Goal: Communication & Community: Answer question/provide support

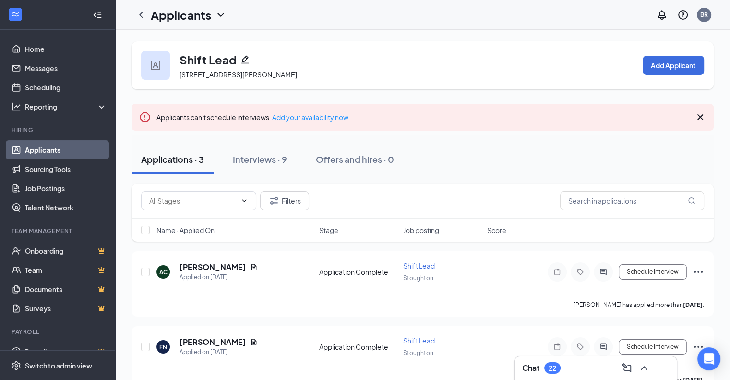
click at [552, 369] on div "22" at bounding box center [553, 368] width 8 height 8
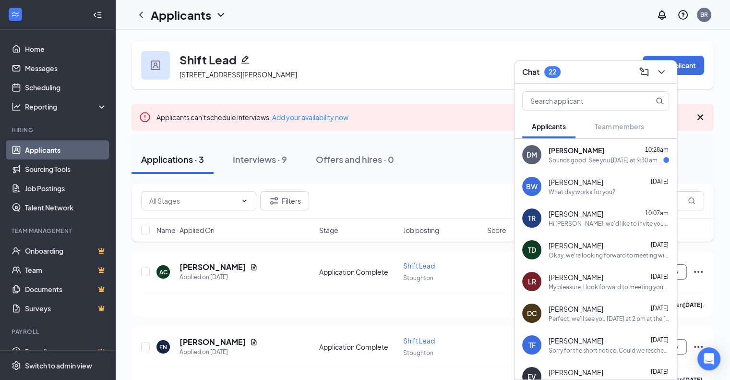
click at [600, 153] on div "[PERSON_NAME] 10:28am" at bounding box center [609, 150] width 120 height 10
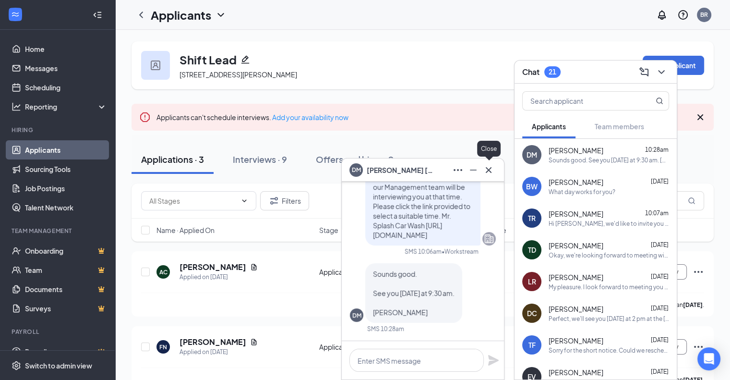
click at [490, 176] on button at bounding box center [488, 169] width 15 height 15
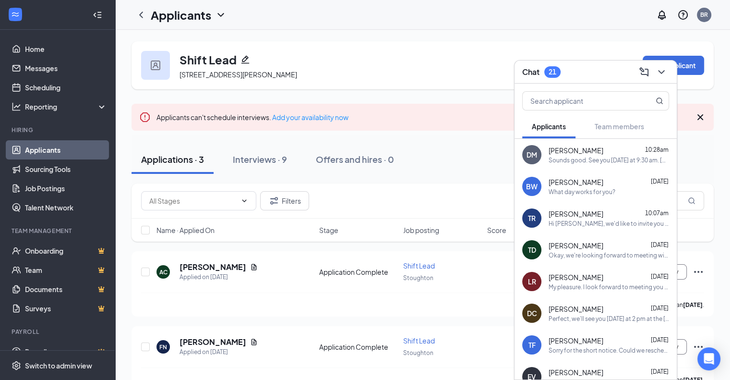
click at [614, 187] on div "[PERSON_NAME] [DATE] What day works for you?" at bounding box center [609, 186] width 120 height 19
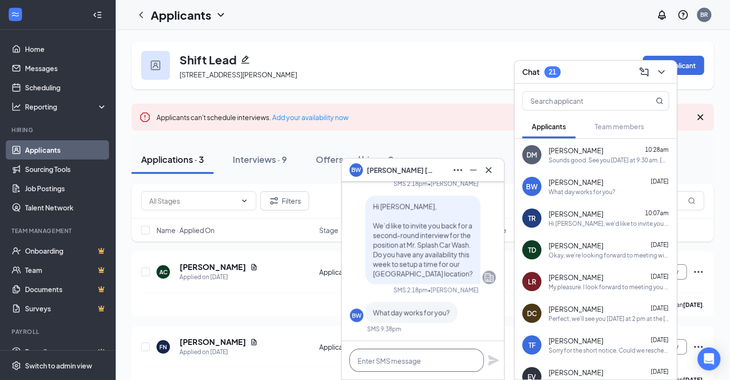
click at [381, 356] on textarea at bounding box center [416, 360] width 134 height 23
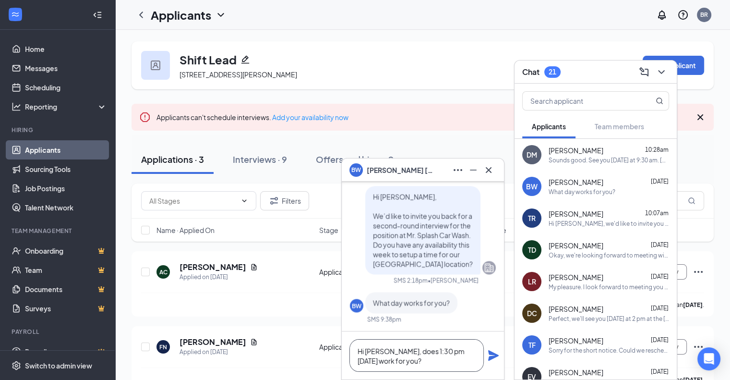
type textarea "Hi [PERSON_NAME], does 1:30 pm [DATE] work for you?"
click at [490, 353] on icon "Plane" at bounding box center [493, 355] width 11 height 11
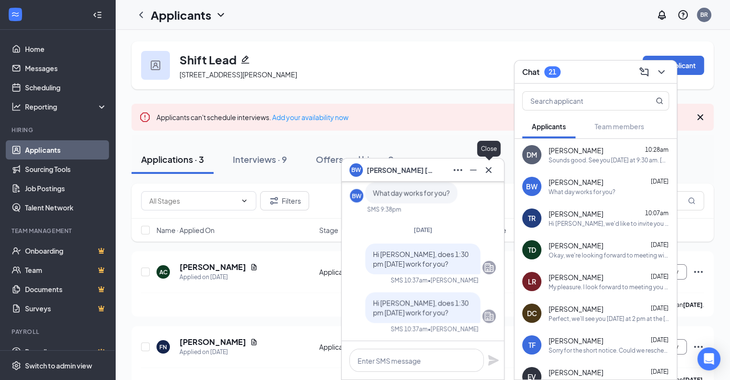
click at [493, 168] on icon "Cross" at bounding box center [489, 170] width 12 height 12
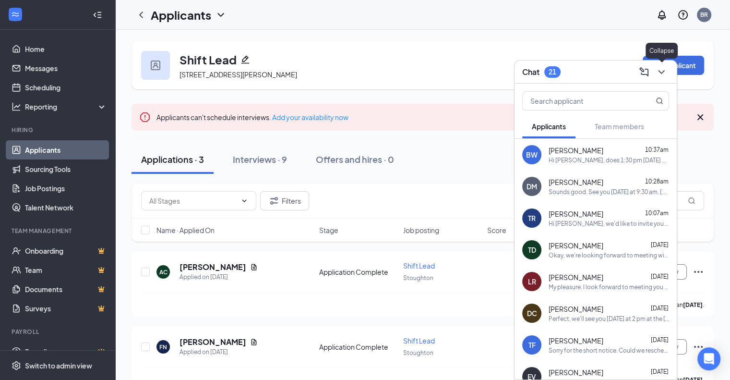
drag, startPoint x: 661, startPoint y: 74, endPoint x: 410, endPoint y: 46, distance: 252.7
click at [410, 46] on div "Shift Lead [STREET_ADDRESS][PERSON_NAME] Add Applicant" at bounding box center [423, 65] width 582 height 48
click at [659, 72] on icon "ChevronDown" at bounding box center [662, 72] width 12 height 12
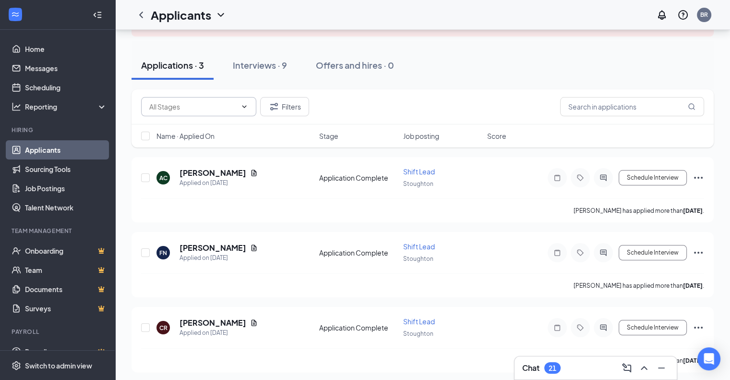
scroll to position [94, 0]
click at [253, 63] on div "Interviews · 9" at bounding box center [260, 65] width 54 height 12
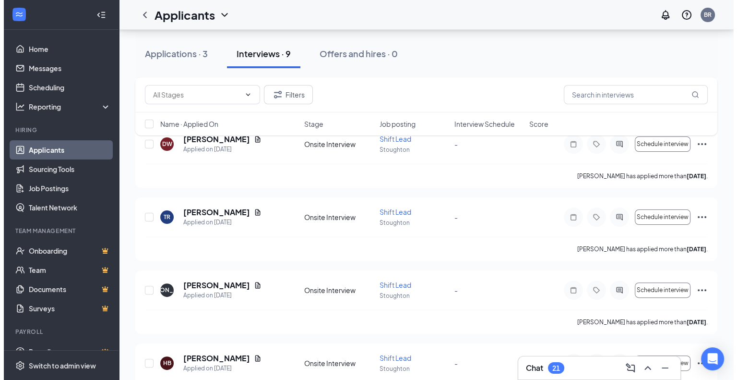
scroll to position [201, 0]
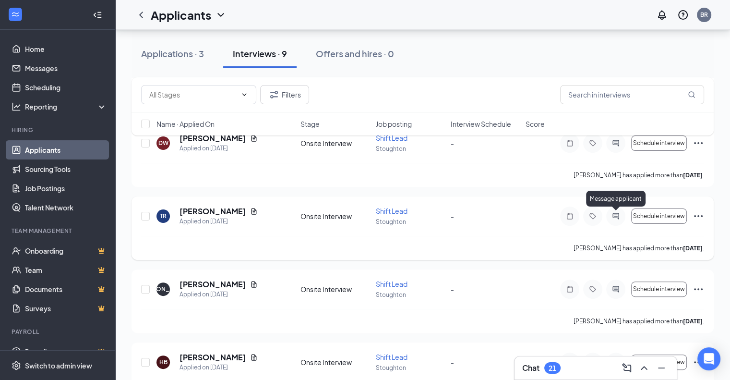
click at [613, 212] on icon "ActiveChat" at bounding box center [616, 216] width 12 height 8
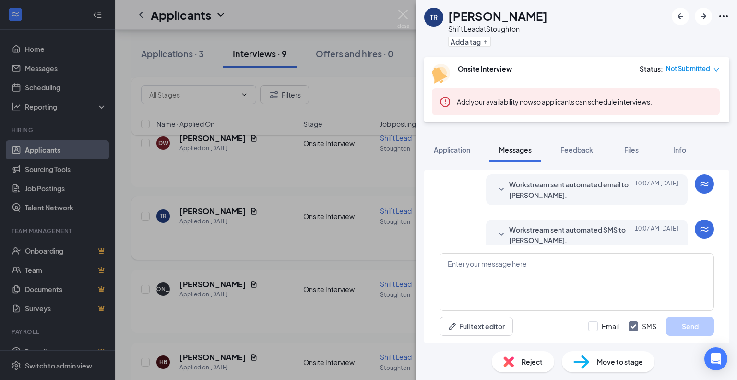
scroll to position [252, 0]
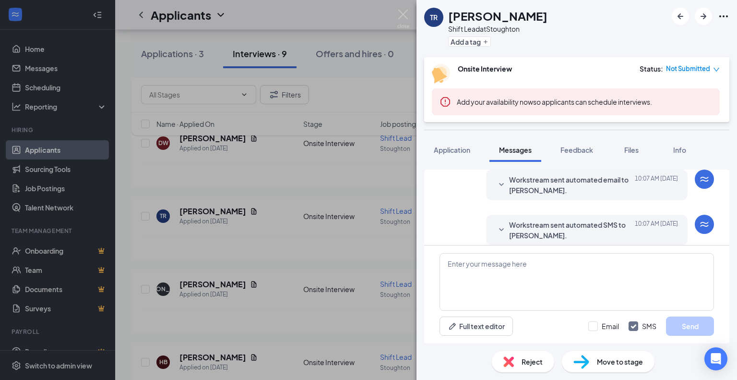
click at [512, 219] on span "Workstream sent automated SMS to [PERSON_NAME]." at bounding box center [572, 229] width 126 height 21
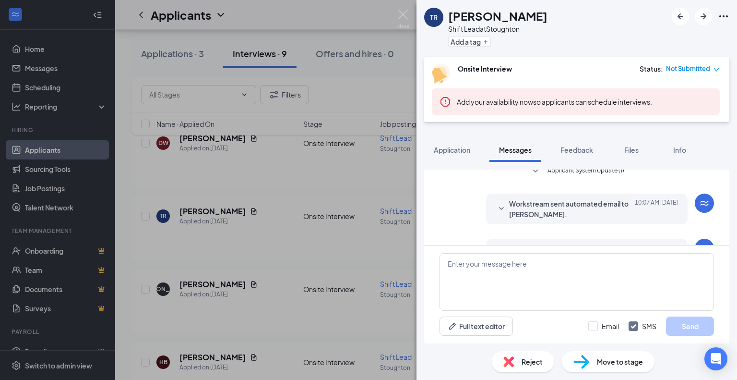
scroll to position [247, 0]
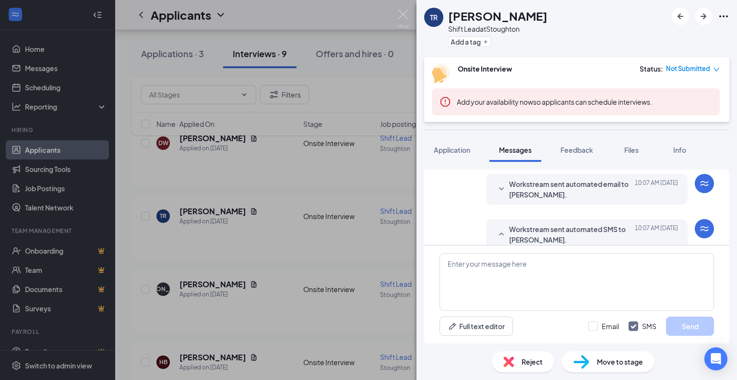
click at [524, 180] on span "Workstream sent automated email to [PERSON_NAME]." at bounding box center [572, 189] width 126 height 21
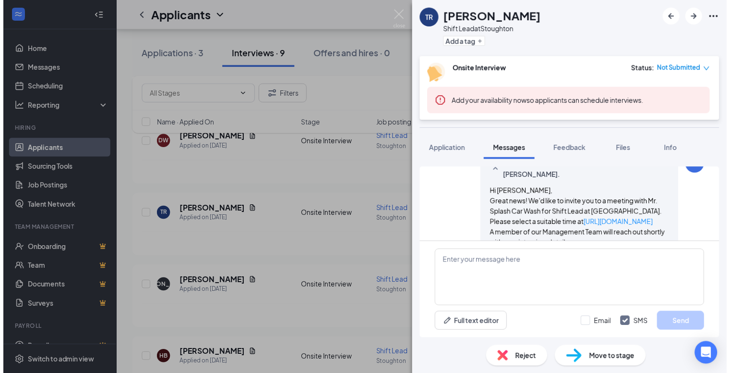
scroll to position [432, 0]
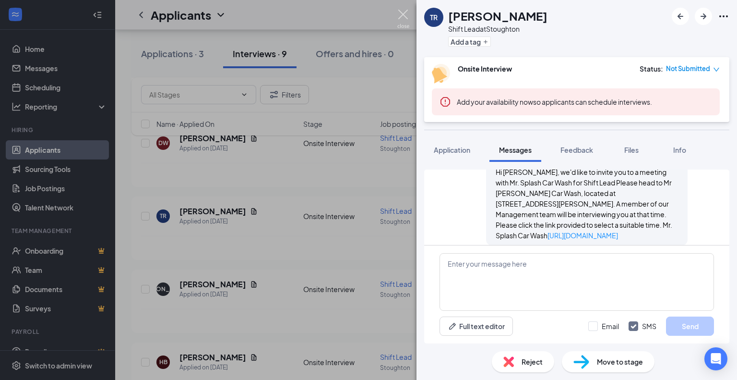
click at [403, 17] on img at bounding box center [403, 19] width 12 height 19
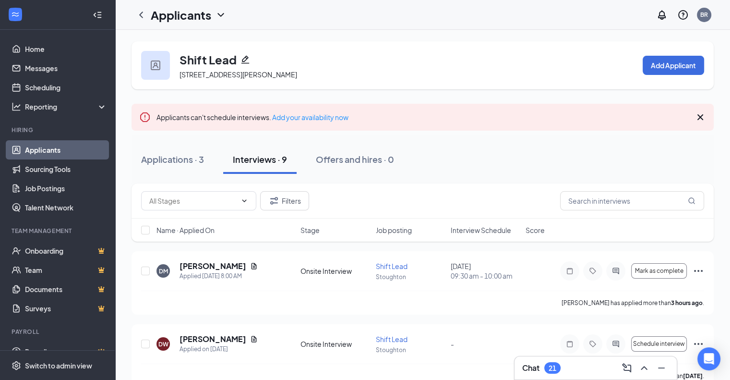
click at [32, 138] on li "Hiring Applicants Sourcing Tools Job Postings Talent Network" at bounding box center [57, 171] width 115 height 91
click at [45, 153] on link "Applicants" at bounding box center [66, 149] width 82 height 19
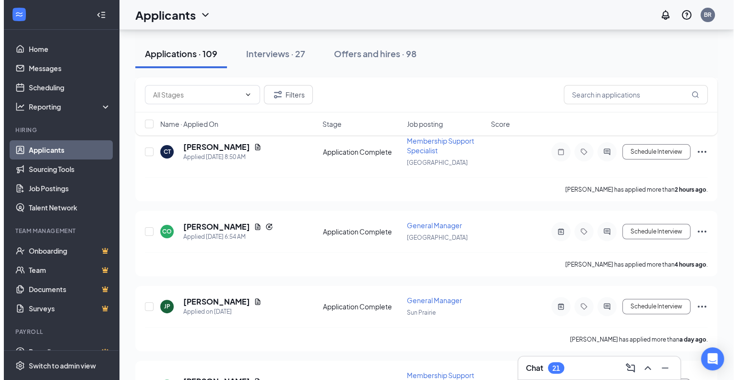
scroll to position [105, 0]
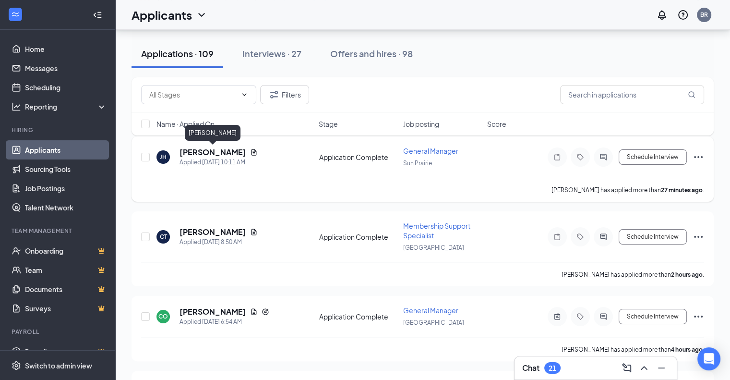
click at [209, 152] on h5 "[PERSON_NAME]" at bounding box center [213, 152] width 67 height 11
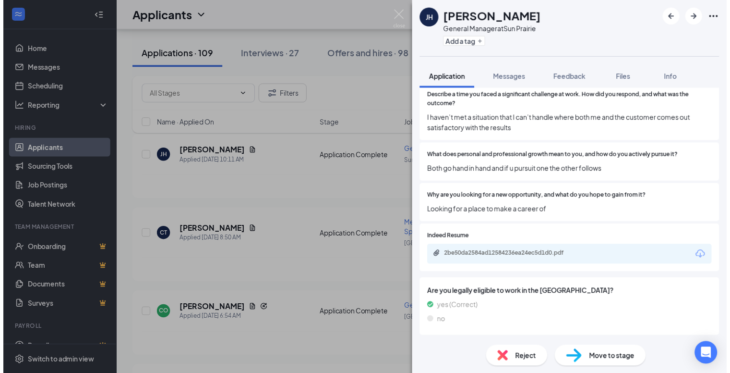
scroll to position [655, 0]
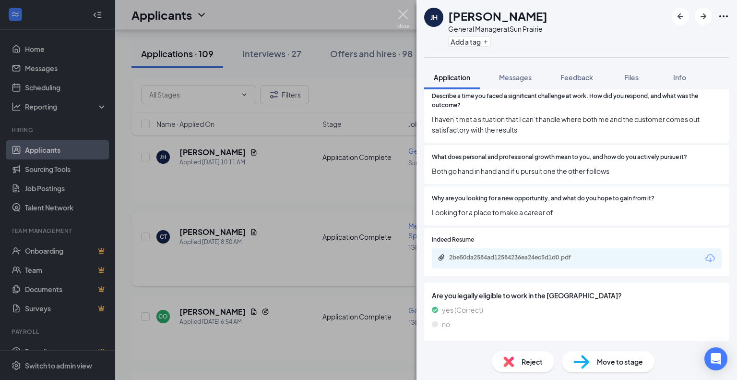
click at [403, 16] on img at bounding box center [403, 19] width 12 height 19
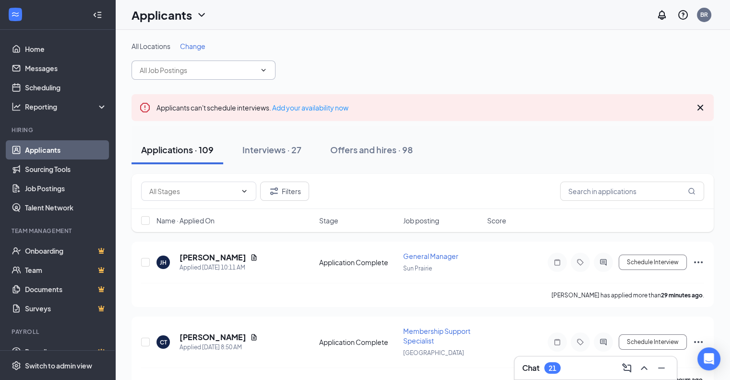
click at [192, 67] on input "text" at bounding box center [198, 70] width 116 height 11
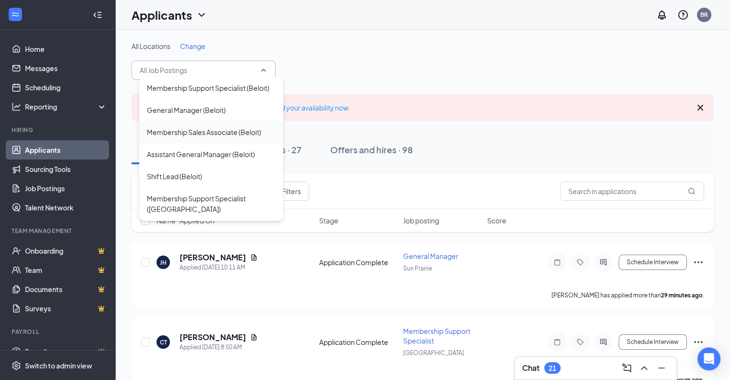
scroll to position [425, 0]
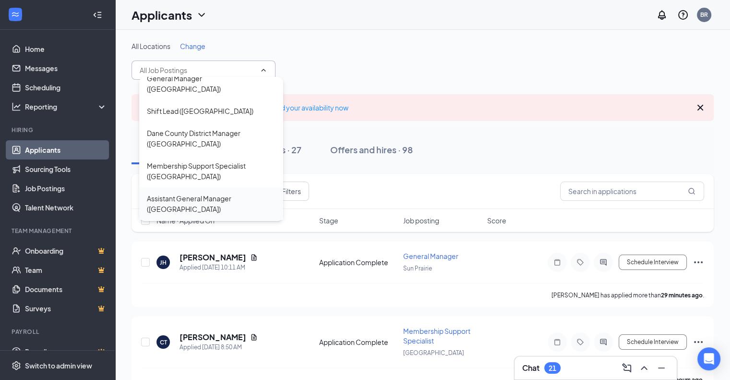
click at [221, 193] on div "Assistant General Manager ([GEOGRAPHIC_DATA])" at bounding box center [211, 203] width 129 height 21
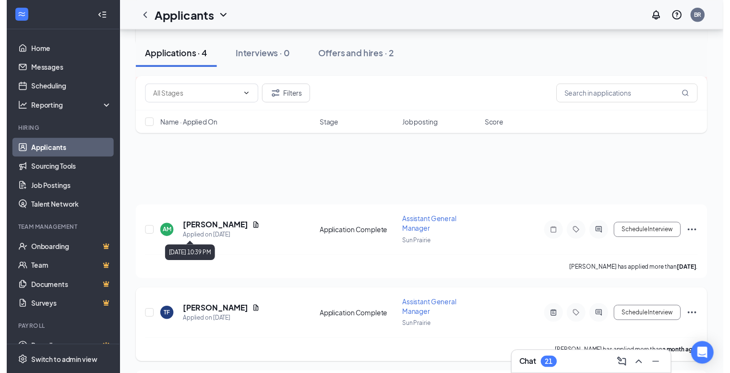
scroll to position [207, 0]
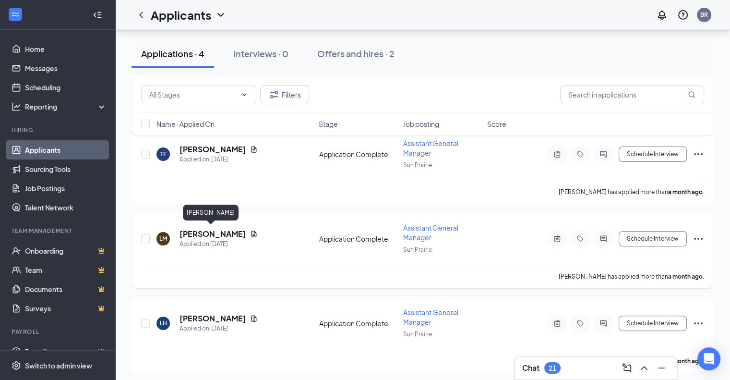
click at [210, 229] on h5 "[PERSON_NAME]" at bounding box center [213, 233] width 67 height 11
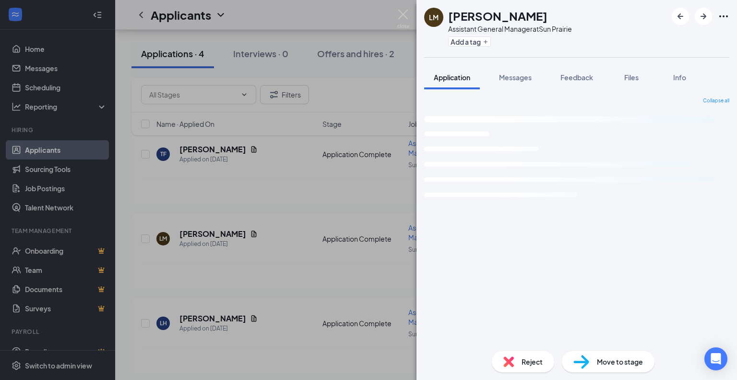
click at [275, 197] on div "[PERSON_NAME] [PERSON_NAME] Assistant General Manager at Sun Prairie Add a tag …" at bounding box center [368, 190] width 737 height 380
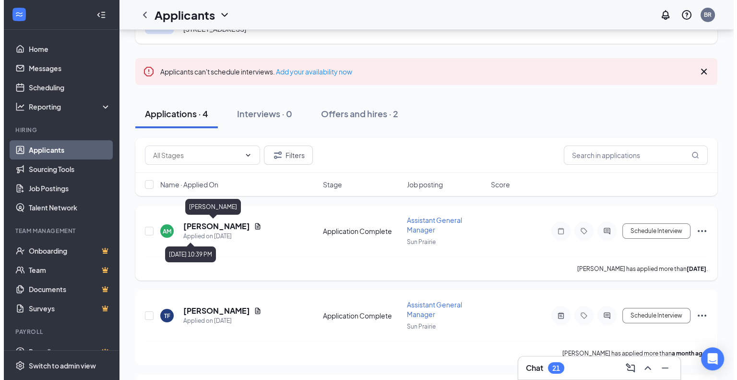
scroll to position [207, 0]
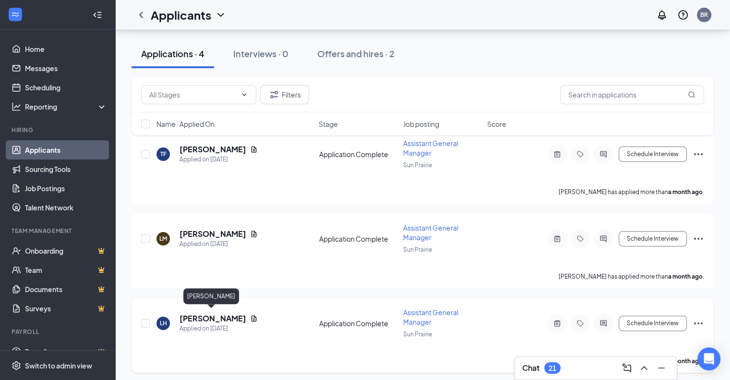
click at [200, 317] on h5 "[PERSON_NAME]" at bounding box center [213, 318] width 67 height 11
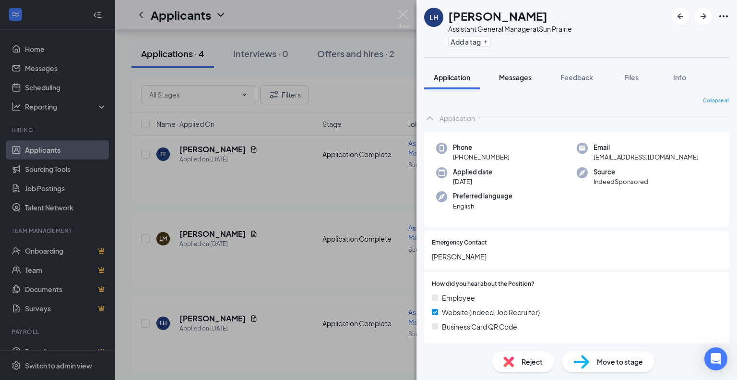
click at [513, 75] on span "Messages" at bounding box center [515, 77] width 33 height 9
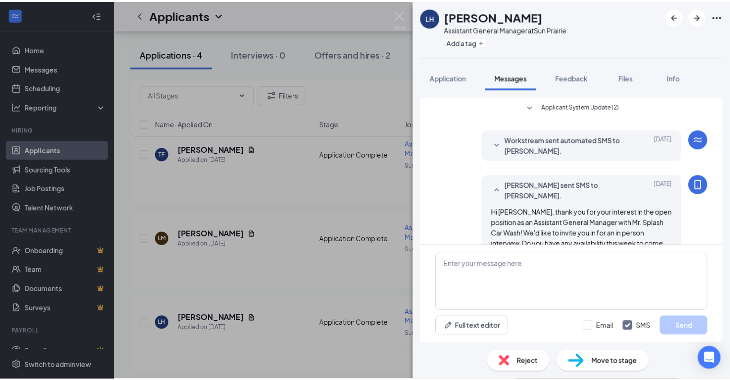
scroll to position [19, 0]
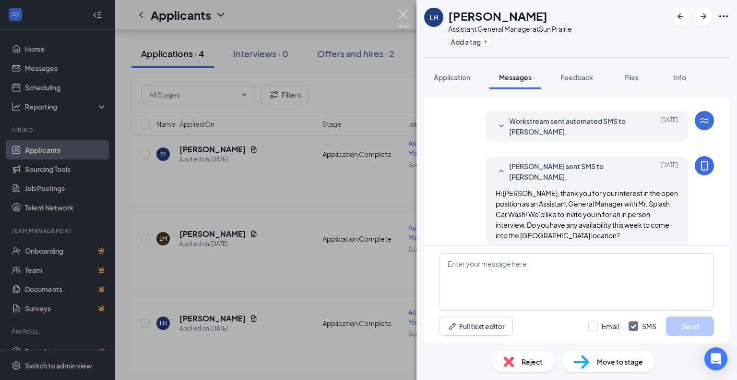
click at [397, 14] on div "LH [PERSON_NAME] Assistant General Manager at Sun Prairie Add a tag Application…" at bounding box center [368, 190] width 737 height 380
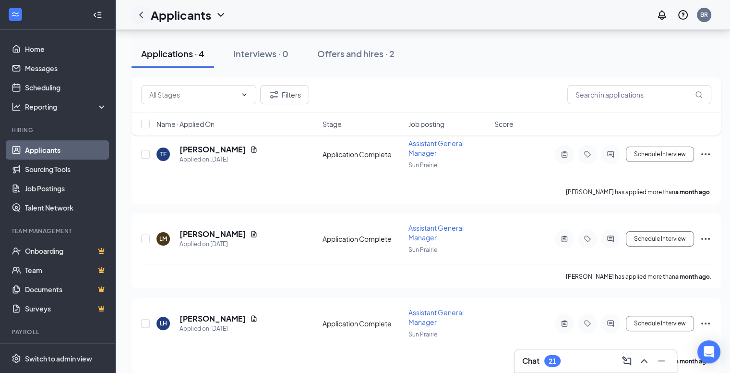
click at [138, 21] on div at bounding box center [141, 14] width 19 height 19
click at [140, 17] on icon "ChevronLeft" at bounding box center [141, 15] width 12 height 12
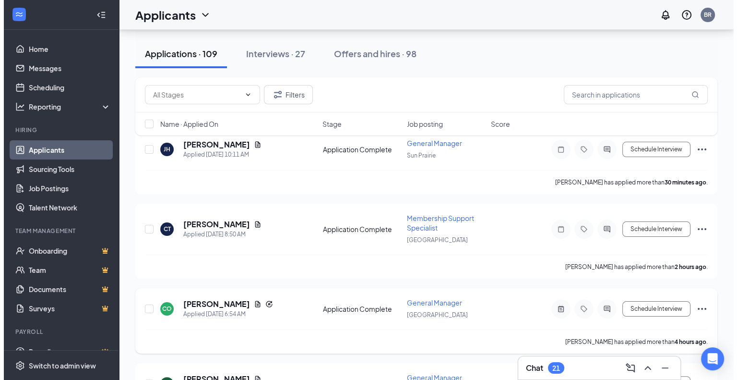
scroll to position [23, 0]
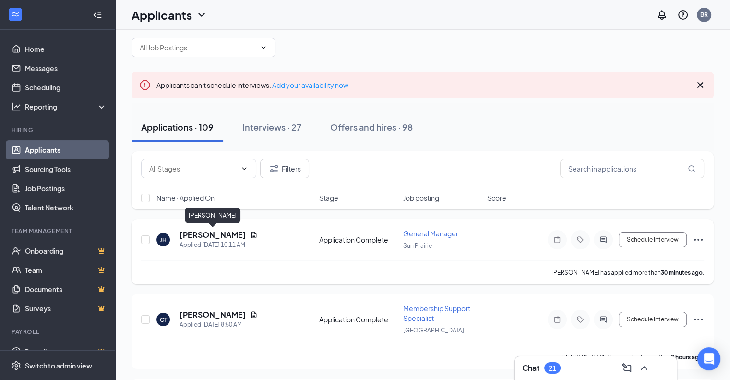
click at [206, 237] on h5 "[PERSON_NAME]" at bounding box center [213, 234] width 67 height 11
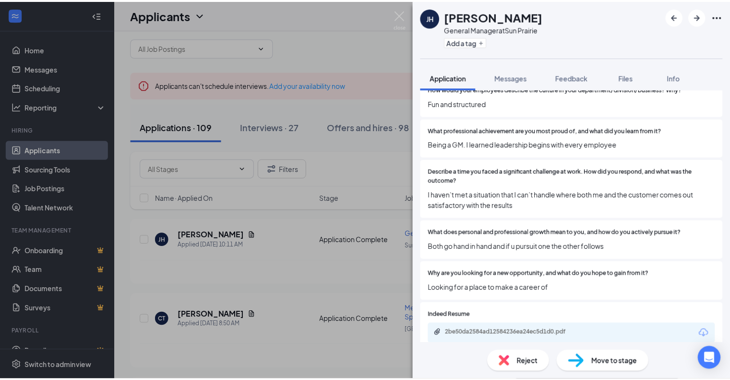
scroll to position [570, 0]
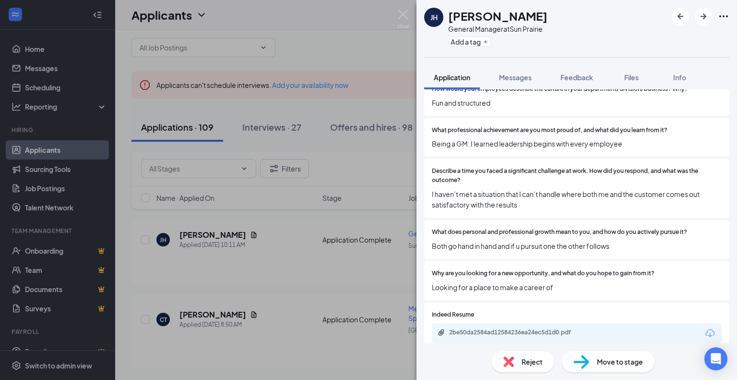
drag, startPoint x: 547, startPoint y: 172, endPoint x: 328, endPoint y: 28, distance: 262.4
click at [328, 28] on div "[PERSON_NAME] General Manager at [GEOGRAPHIC_DATA] Add a tag Application Messag…" at bounding box center [368, 190] width 737 height 380
click at [411, 19] on div "[PERSON_NAME] General Manager at [GEOGRAPHIC_DATA] Add a tag Application Messag…" at bounding box center [368, 190] width 737 height 380
click at [402, 15] on div "Applicants BR" at bounding box center [426, 15] width 622 height 30
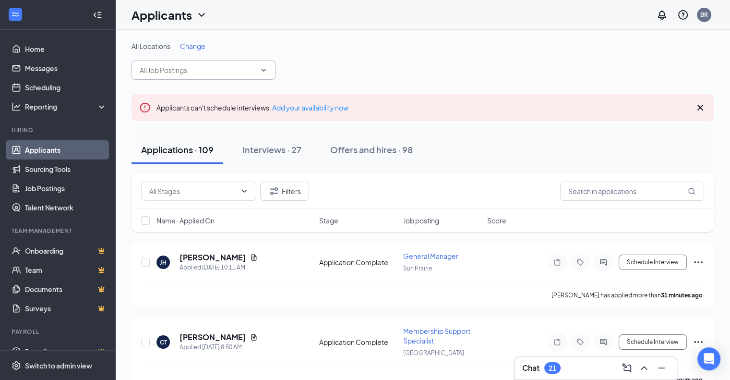
click at [163, 69] on input "text" at bounding box center [198, 70] width 116 height 11
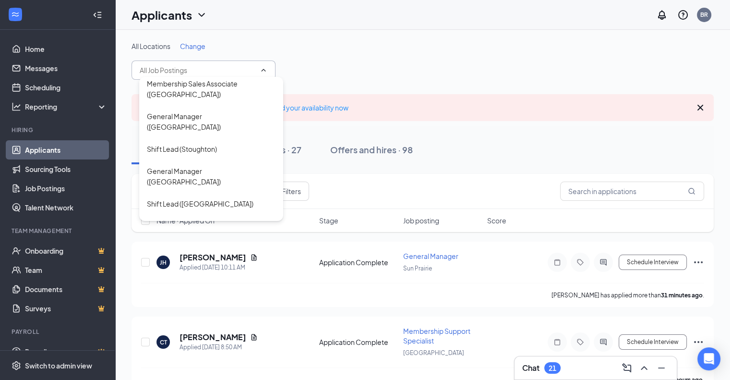
scroll to position [332, 0]
click at [182, 138] on div "Shift Lead (Stoughton)" at bounding box center [211, 149] width 144 height 22
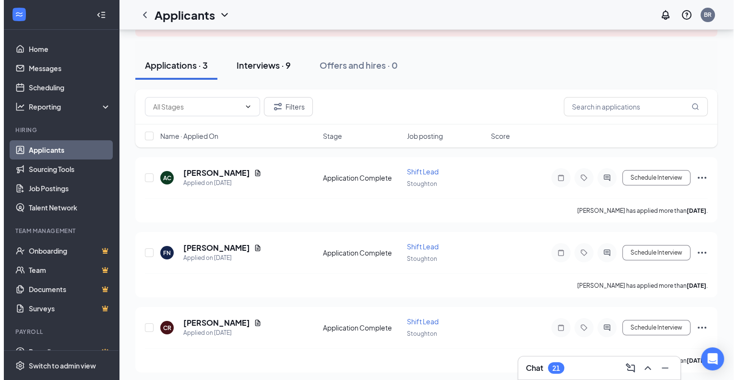
scroll to position [94, 0]
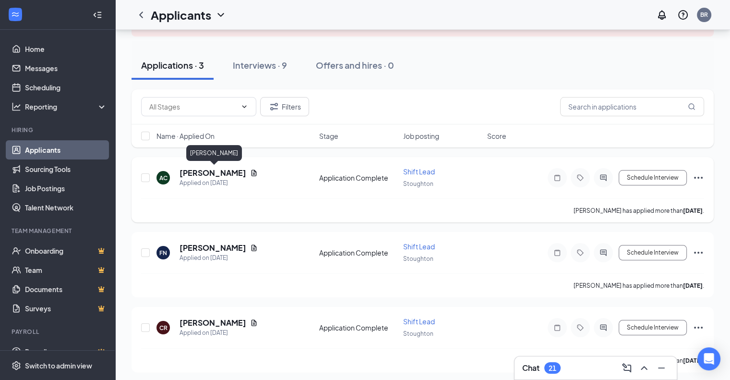
click at [214, 174] on h5 "[PERSON_NAME]" at bounding box center [213, 173] width 67 height 11
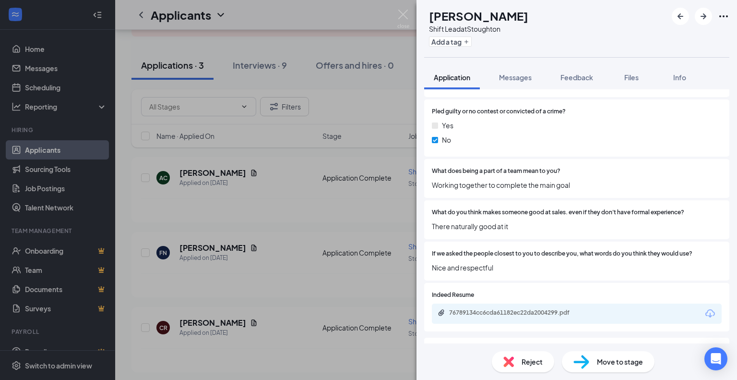
scroll to position [520, 0]
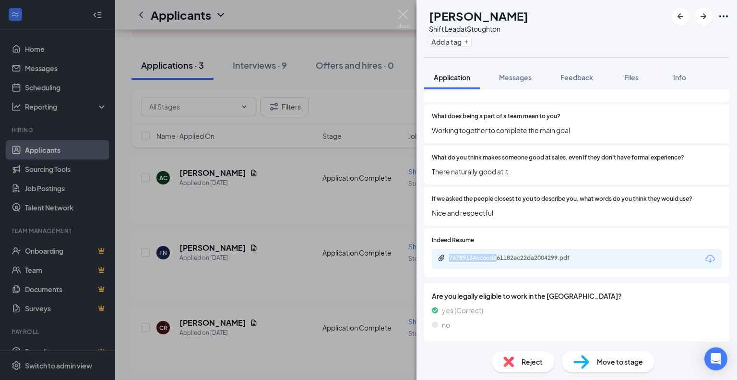
drag, startPoint x: 511, startPoint y: 230, endPoint x: 498, endPoint y: 265, distance: 37.8
click at [498, 265] on div "Indeed Resume 76789134cc6cda61182ec22da2004299.pdf" at bounding box center [576, 252] width 305 height 48
click at [532, 260] on div "76789134cc6cda61182ec22da2004299.pdf" at bounding box center [516, 258] width 134 height 8
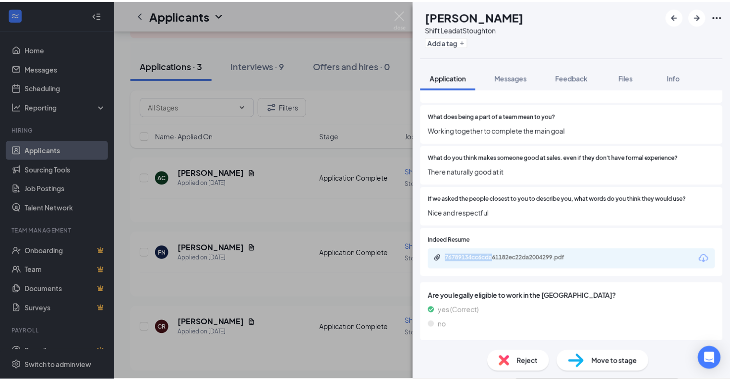
scroll to position [517, 0]
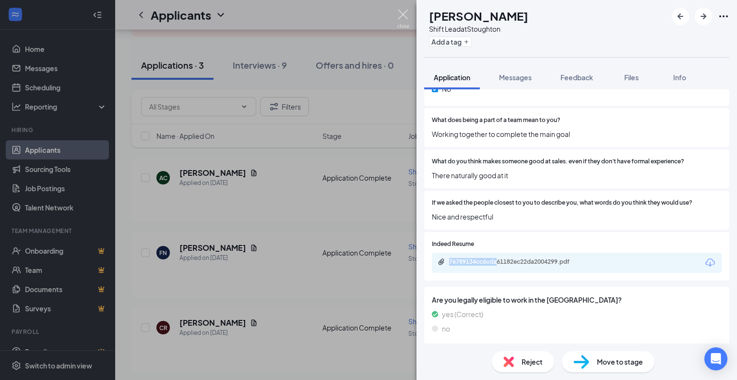
click at [401, 11] on img at bounding box center [403, 19] width 12 height 19
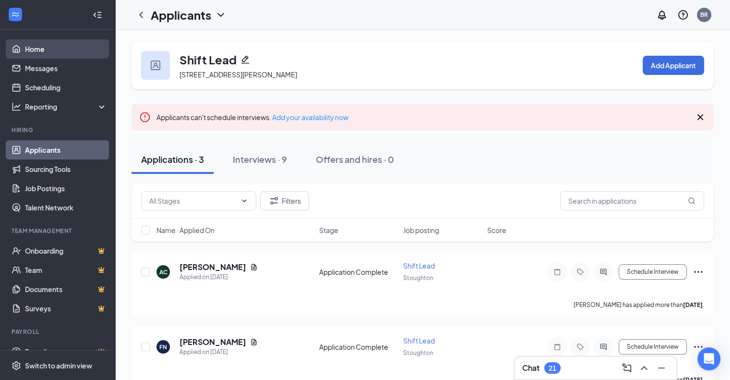
click at [30, 51] on link "Home" at bounding box center [66, 48] width 82 height 19
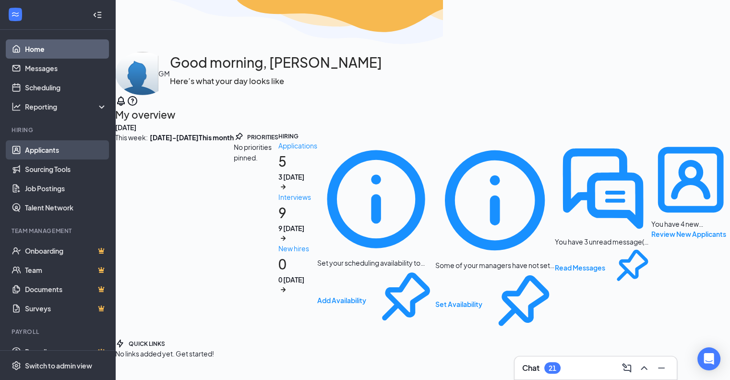
click at [38, 151] on link "Applicants" at bounding box center [66, 149] width 82 height 19
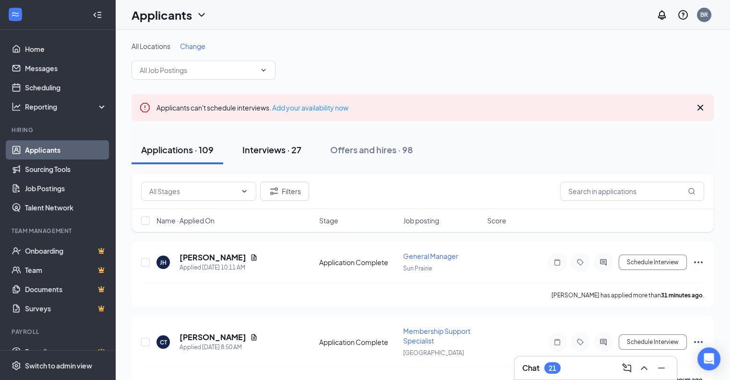
click at [266, 149] on div "Interviews · 27" at bounding box center [271, 150] width 59 height 12
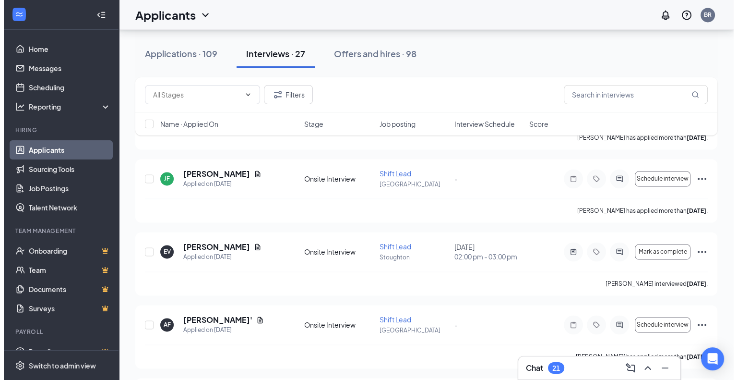
scroll to position [1368, 0]
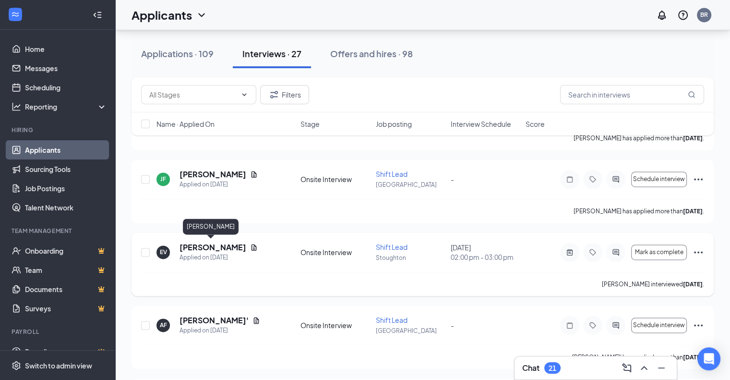
click at [204, 242] on h5 "[PERSON_NAME]" at bounding box center [213, 247] width 67 height 11
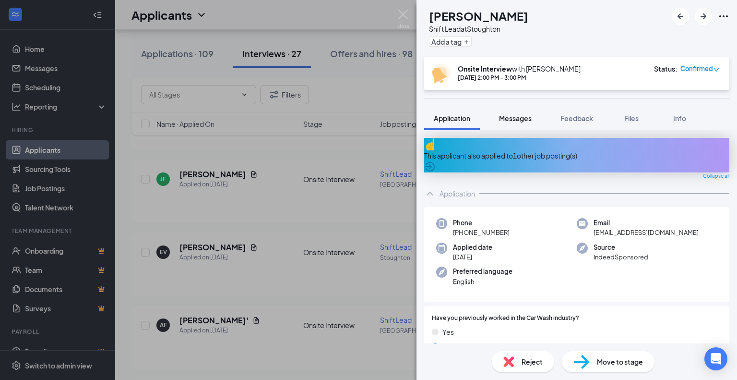
click at [517, 123] on button "Messages" at bounding box center [516, 118] width 52 height 24
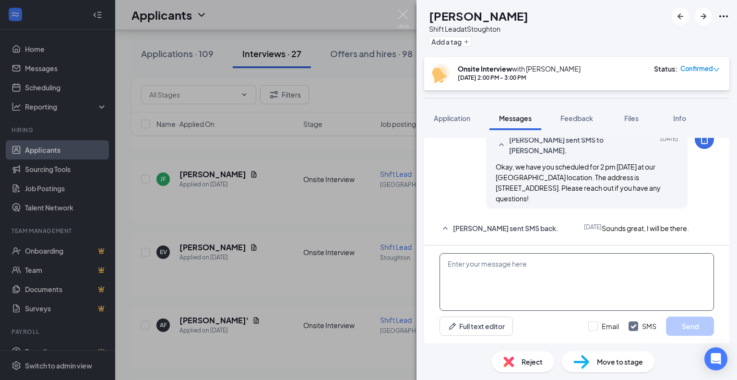
scroll to position [309, 0]
click at [491, 267] on textarea at bounding box center [577, 282] width 275 height 58
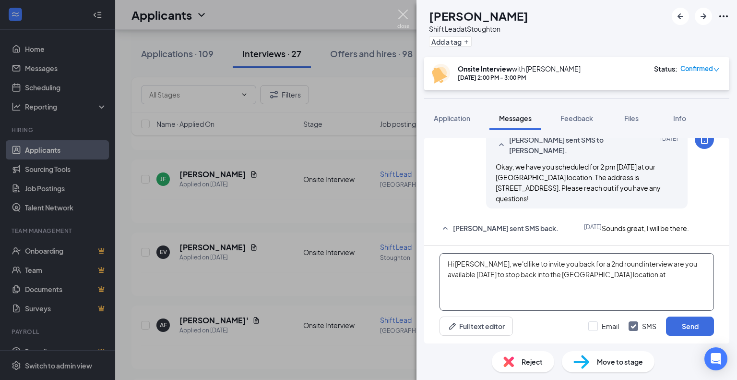
type textarea "Hi [PERSON_NAME], we'd like to invite you back for a 2nd round interview are yo…"
click at [399, 13] on img at bounding box center [403, 19] width 12 height 19
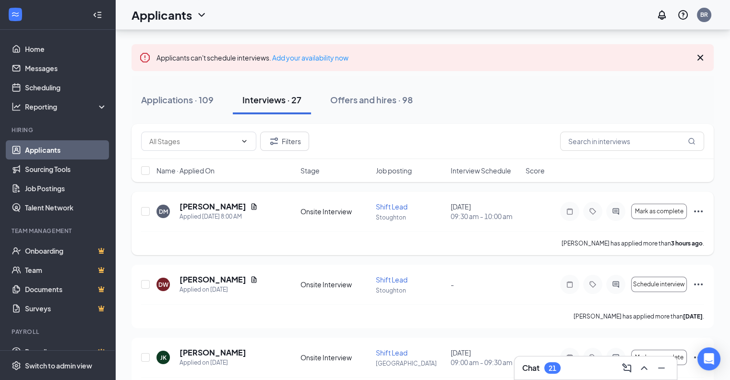
scroll to position [50, 0]
click at [183, 97] on div "Applications · 109" at bounding box center [177, 100] width 72 height 12
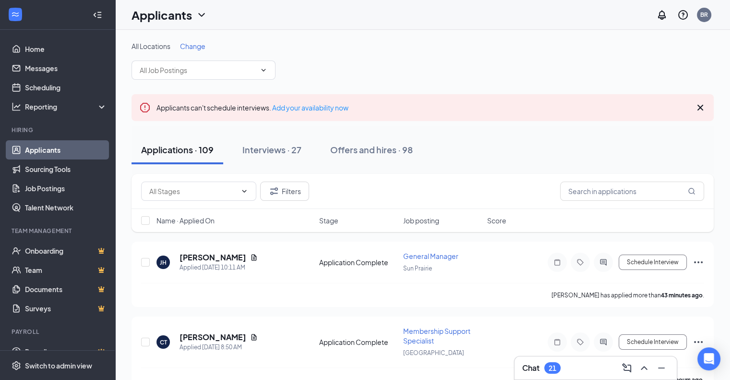
click at [43, 155] on link "Applicants" at bounding box center [66, 149] width 82 height 19
click at [163, 69] on input "text" at bounding box center [198, 70] width 116 height 11
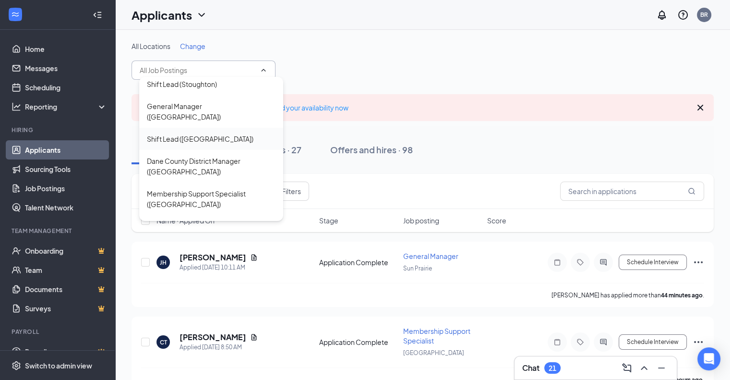
scroll to position [399, 0]
click at [175, 99] on div "General Manager ([GEOGRAPHIC_DATA])" at bounding box center [211, 109] width 129 height 21
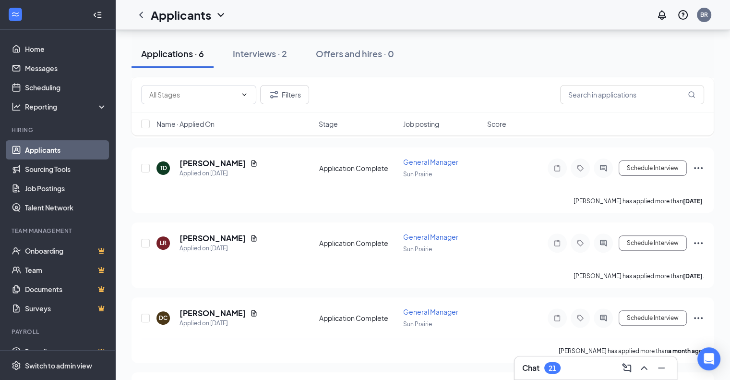
scroll to position [316, 0]
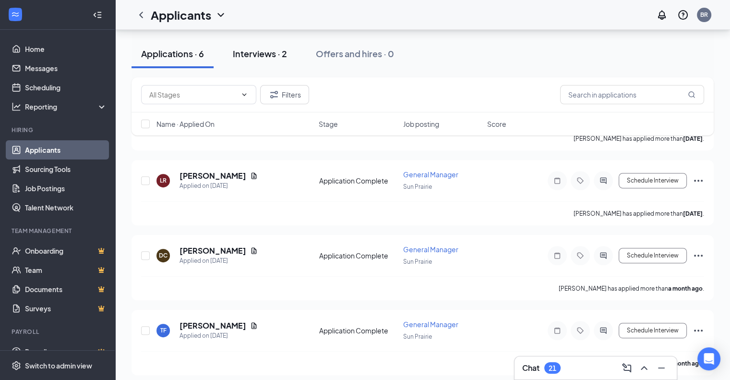
click at [243, 54] on div "Interviews · 2" at bounding box center [260, 54] width 54 height 12
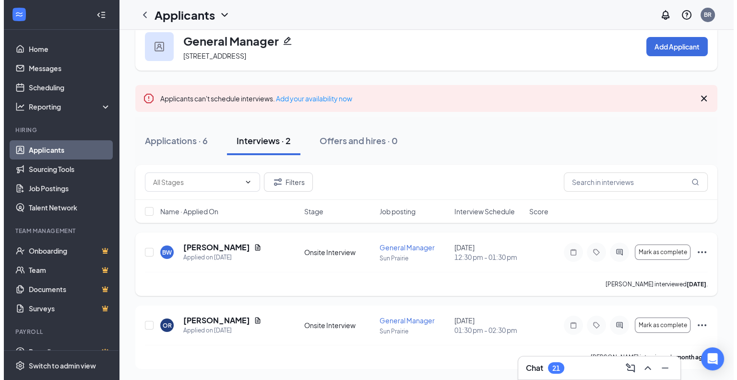
scroll to position [18, 0]
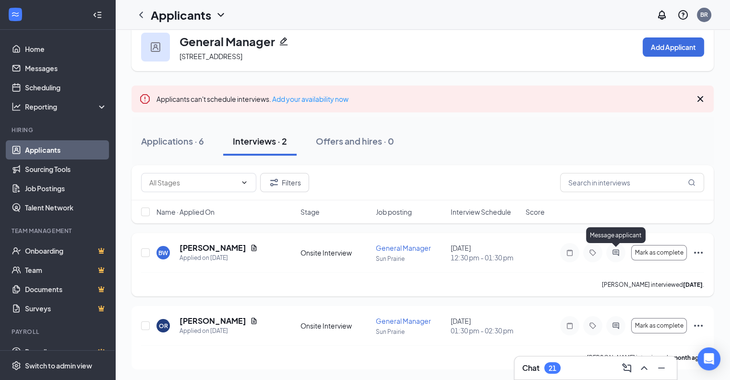
click at [617, 251] on icon "ActiveChat" at bounding box center [616, 253] width 12 height 8
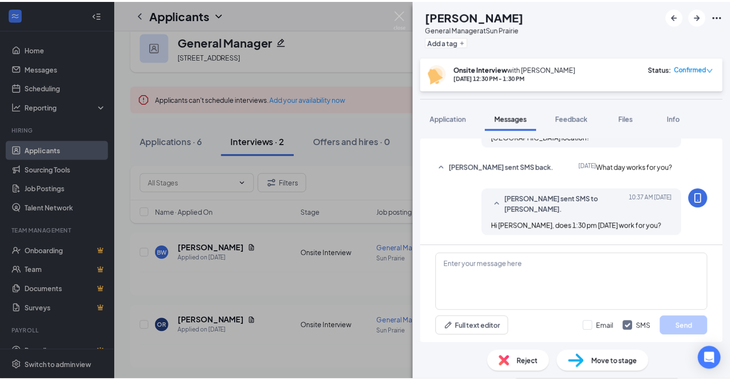
scroll to position [496, 0]
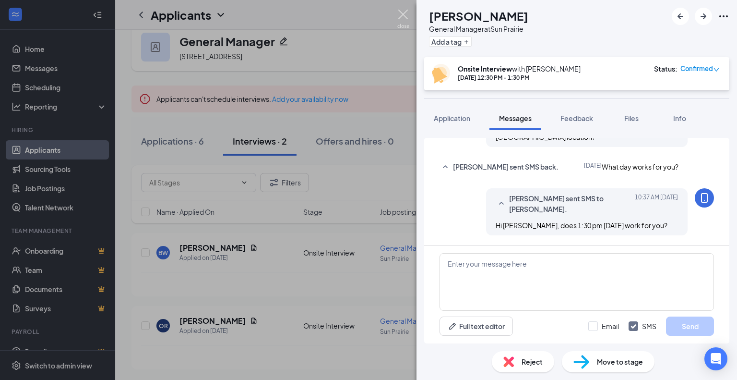
click at [404, 12] on img at bounding box center [403, 19] width 12 height 19
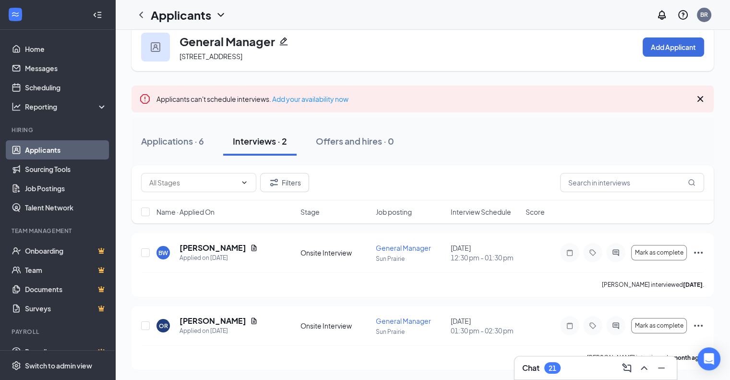
scroll to position [18, 0]
click at [144, 15] on icon "ChevronLeft" at bounding box center [141, 15] width 12 height 12
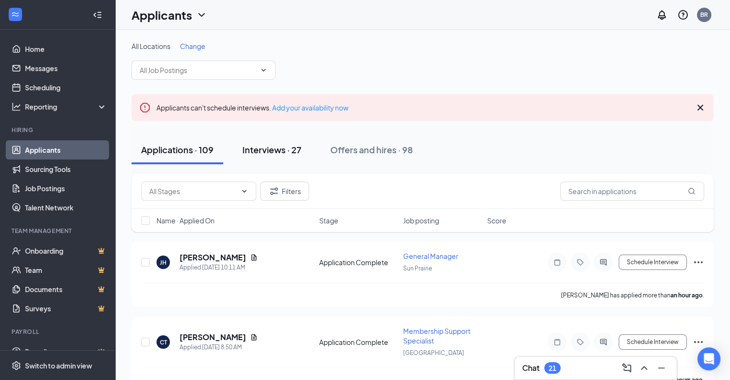
click at [265, 152] on div "Interviews · 27" at bounding box center [271, 150] width 59 height 12
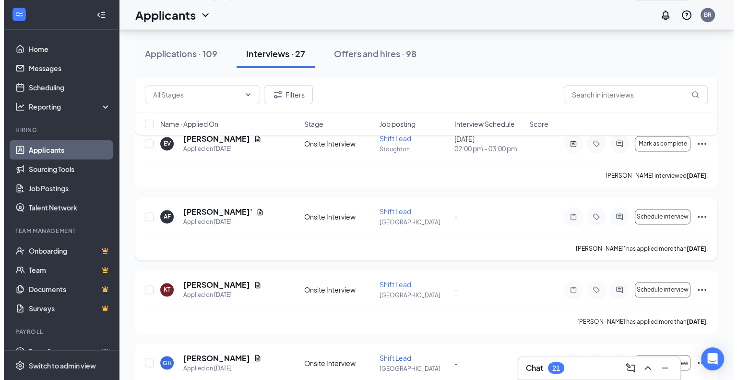
scroll to position [1418, 0]
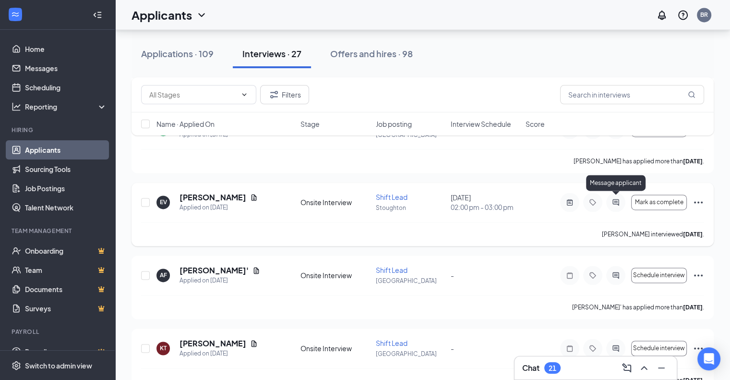
click at [613, 200] on icon "ActiveChat" at bounding box center [616, 202] width 12 height 8
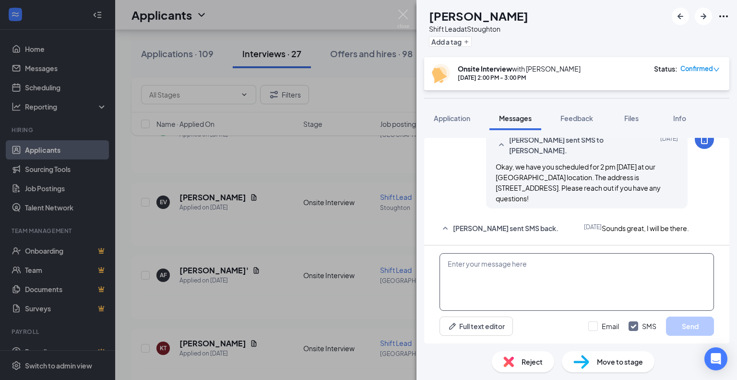
scroll to position [309, 0]
click at [473, 297] on textarea at bounding box center [577, 282] width 275 height 58
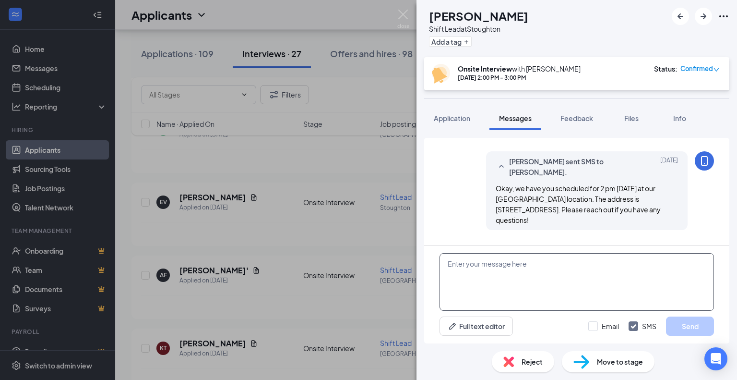
scroll to position [277, 0]
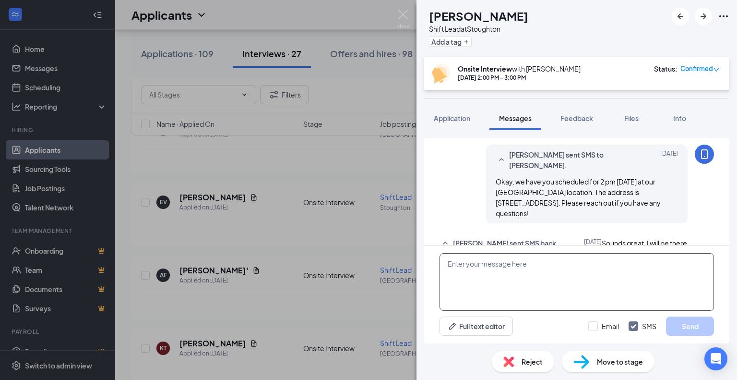
scroll to position [309, 0]
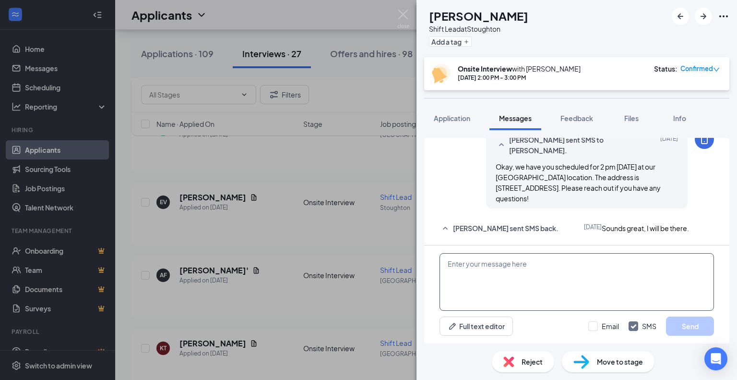
click at [494, 272] on textarea at bounding box center [577, 282] width 275 height 58
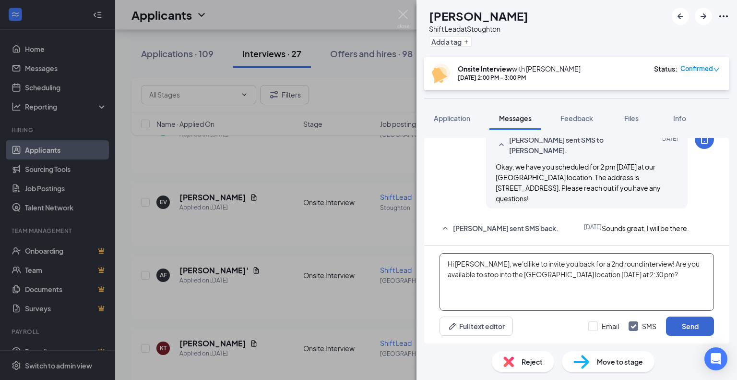
type textarea "Hi [PERSON_NAME], we'd like to invite you back for a 2nd round interview! Are y…"
click at [697, 320] on button "Send" at bounding box center [690, 325] width 48 height 19
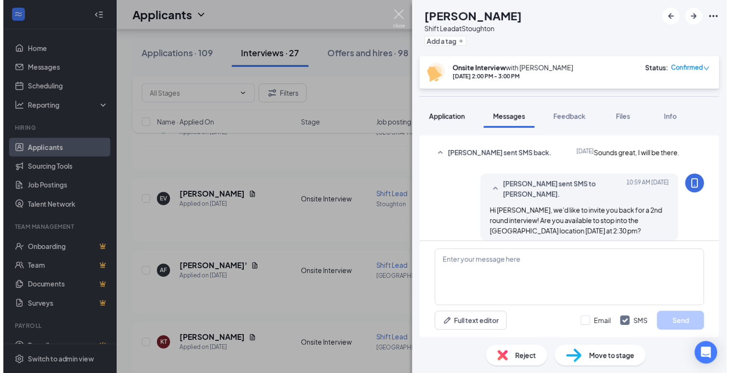
scroll to position [382, 0]
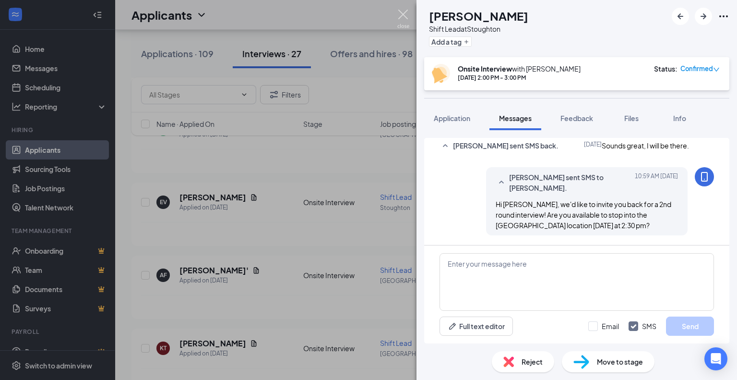
click at [403, 14] on img at bounding box center [403, 19] width 12 height 19
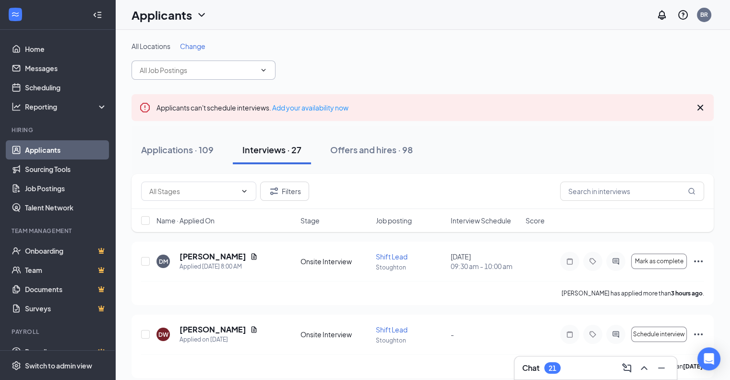
click at [156, 62] on span at bounding box center [204, 69] width 144 height 19
click at [281, 72] on div "All Locations Change" at bounding box center [423, 60] width 582 height 38
click at [534, 372] on h3 "SMS Messages" at bounding box center [549, 367] width 55 height 11
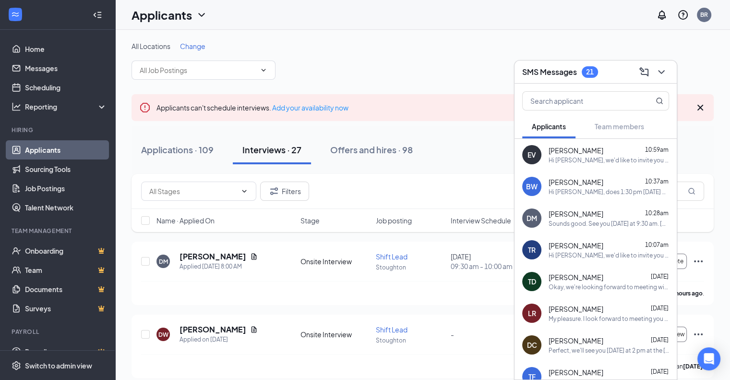
scroll to position [4, 0]
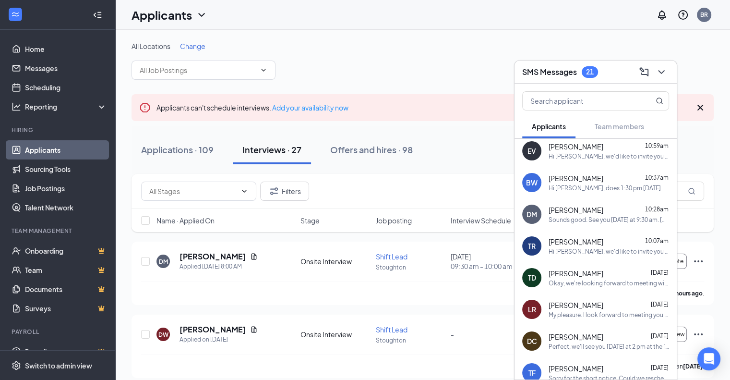
click at [578, 277] on span "[PERSON_NAME]" at bounding box center [576, 273] width 55 height 10
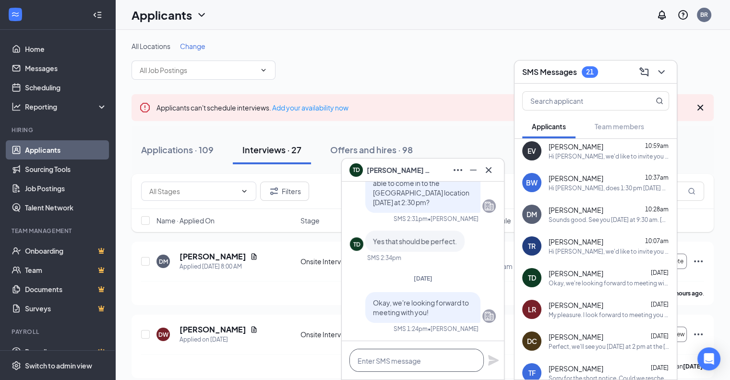
click at [402, 371] on textarea at bounding box center [416, 360] width 134 height 23
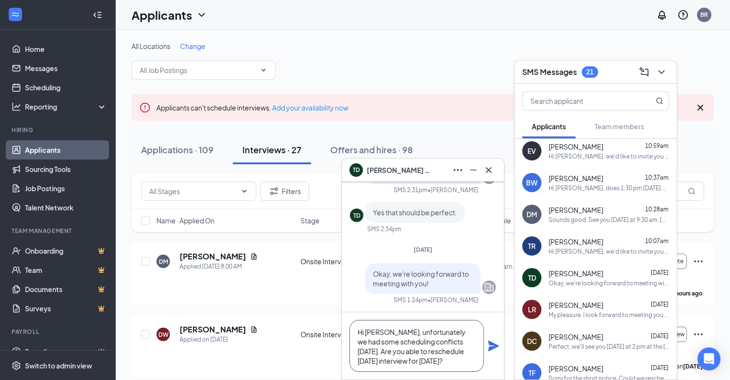
drag, startPoint x: 421, startPoint y: 361, endPoint x: 444, endPoint y: 340, distance: 30.6
click at [444, 340] on textarea "Hi [PERSON_NAME], unfortunately we had some scheduling conflicts [DATE]. Are yo…" at bounding box center [416, 346] width 134 height 52
type textarea "Hi [PERSON_NAME], unfortunately we had some scheduling conflicts [DATE]. Do you…"
click at [493, 344] on icon "Plane" at bounding box center [493, 345] width 11 height 11
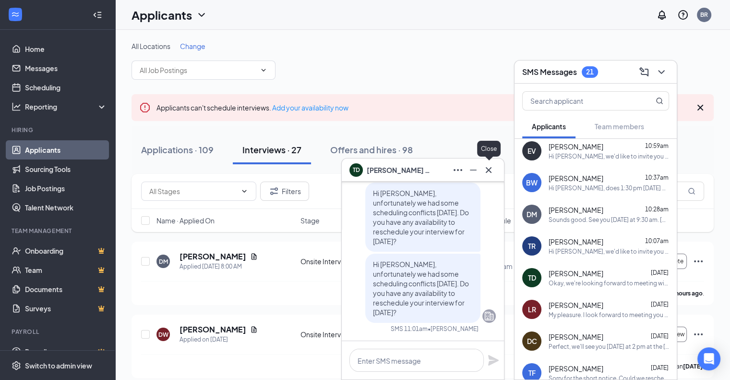
click at [487, 167] on icon "Cross" at bounding box center [489, 170] width 12 height 12
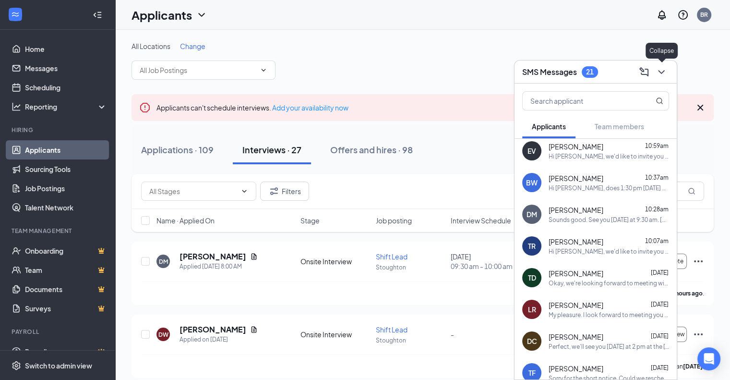
click at [660, 75] on icon "ChevronDown" at bounding box center [662, 72] width 12 height 12
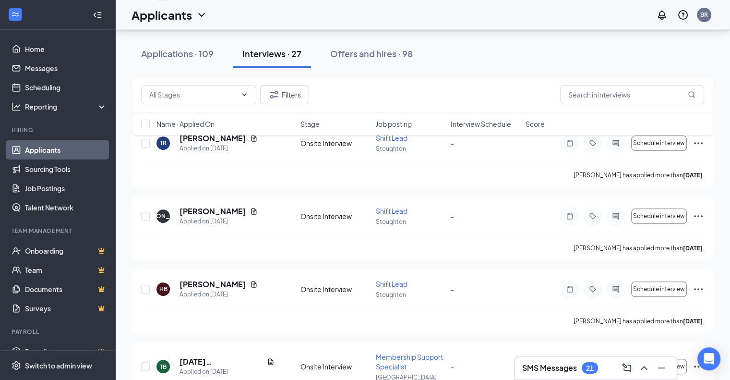
scroll to position [88, 0]
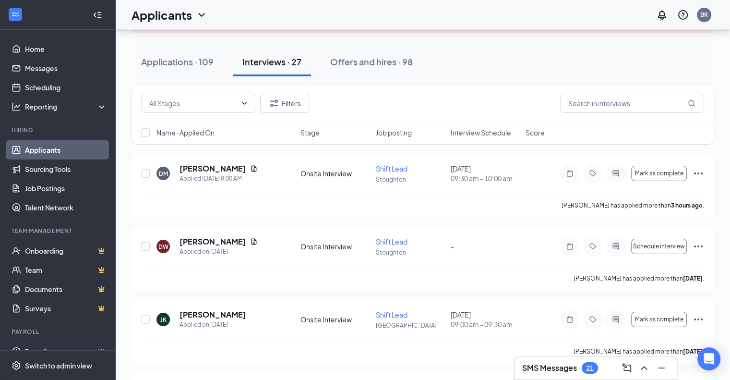
click at [543, 367] on h3 "SMS Messages" at bounding box center [549, 367] width 55 height 11
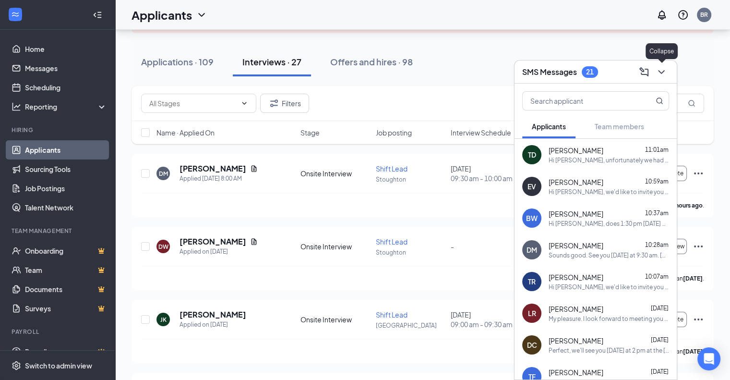
click at [658, 76] on icon "ChevronDown" at bounding box center [662, 72] width 12 height 12
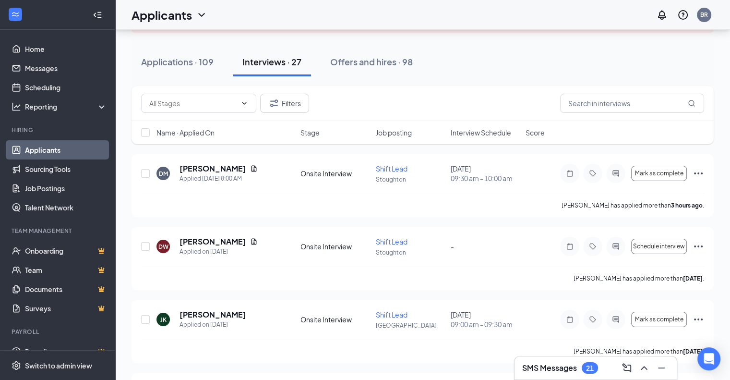
click at [563, 370] on h3 "SMS Messages" at bounding box center [549, 367] width 55 height 11
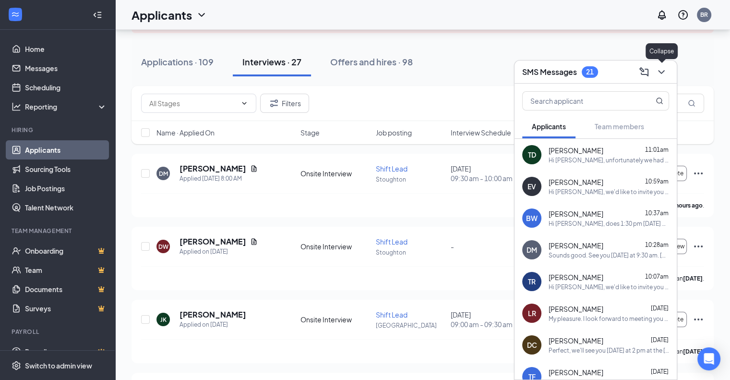
click at [658, 74] on icon "ChevronDown" at bounding box center [662, 72] width 12 height 12
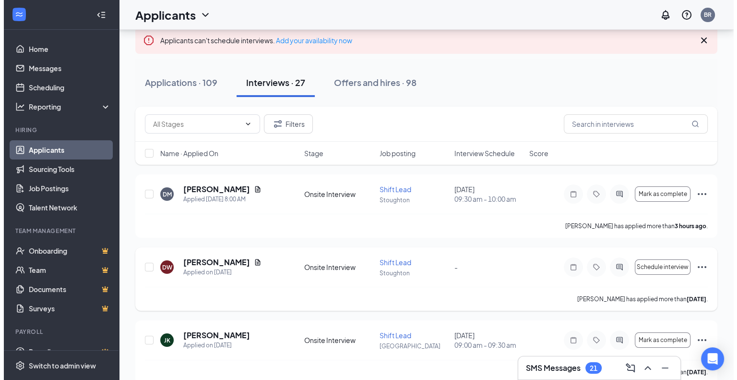
scroll to position [68, 0]
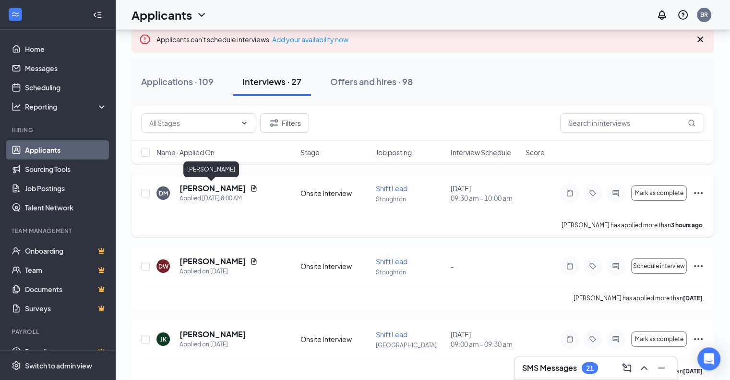
click at [198, 183] on h5 "[PERSON_NAME]" at bounding box center [213, 188] width 67 height 11
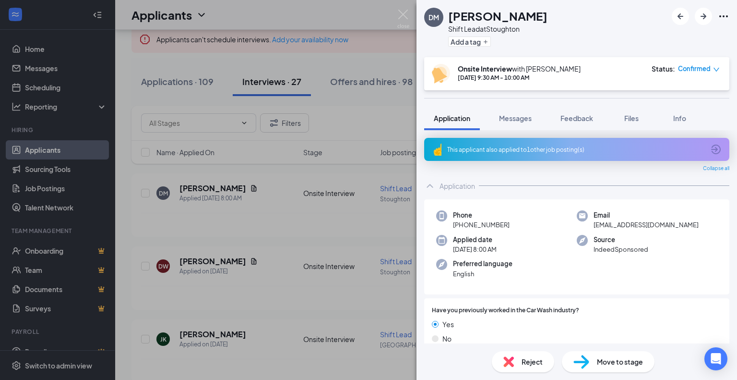
click at [520, 124] on button "Messages" at bounding box center [516, 118] width 52 height 24
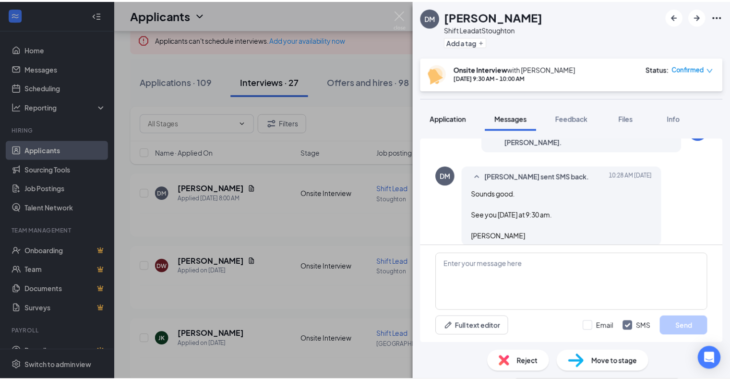
scroll to position [345, 0]
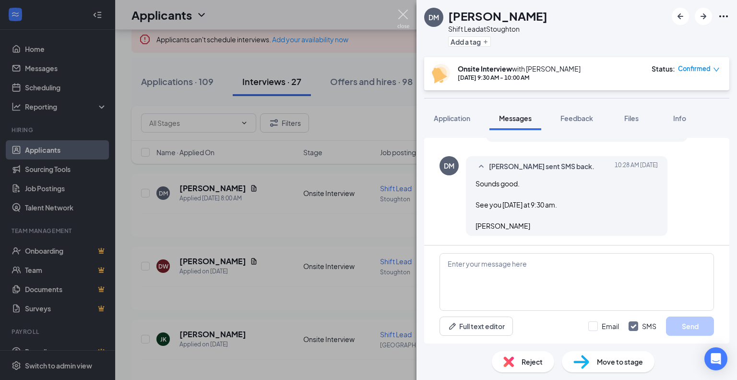
click at [398, 15] on img at bounding box center [403, 19] width 12 height 19
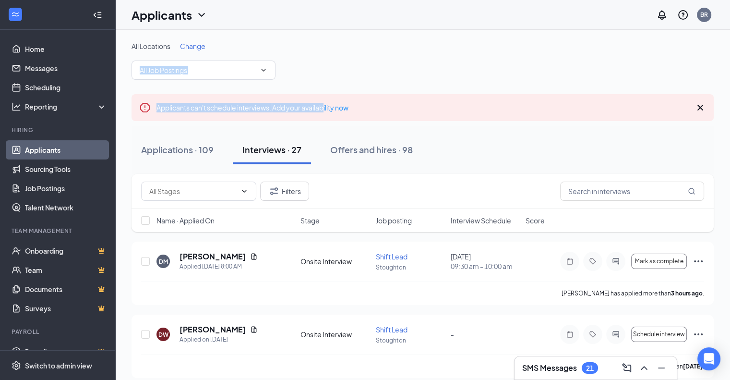
drag, startPoint x: 326, startPoint y: 90, endPoint x: 386, endPoint y: 46, distance: 74.5
click at [382, 51] on div "All Locations Change" at bounding box center [423, 60] width 582 height 38
